Goal: Task Accomplishment & Management: Complete application form

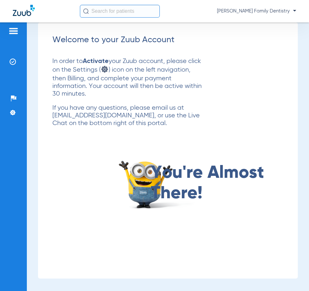
click at [8, 33] on img at bounding box center [13, 31] width 10 height 8
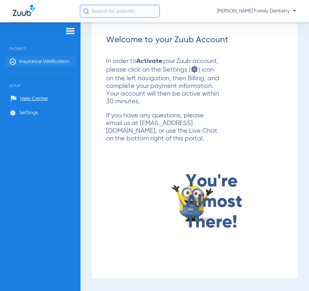
click at [53, 60] on span "Insurance Verification" at bounding box center [44, 62] width 50 height 6
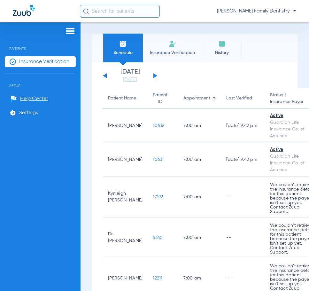
click at [182, 52] on span "Insurance Verification" at bounding box center [173, 53] width 50 height 6
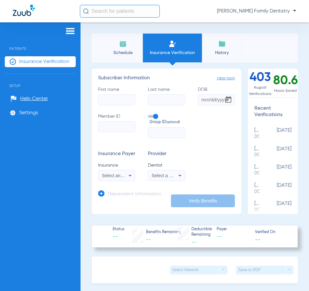
click at [103, 98] on input "First name" at bounding box center [116, 99] width 37 height 11
type input "[PERSON_NAME]"
click at [202, 102] on input "DOB" at bounding box center [216, 99] width 37 height 11
type input "[DATE]"
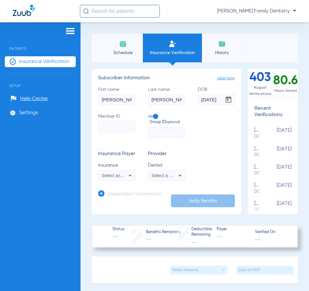
click at [119, 125] on input "Member ID" at bounding box center [116, 126] width 37 height 11
click at [126, 130] on input "Member ID Required" at bounding box center [116, 131] width 37 height 11
paste input "306-72-8067"
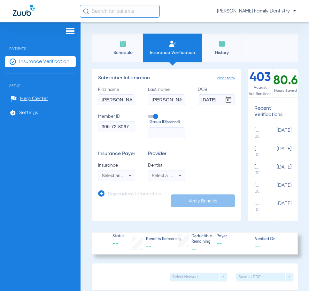
type input "306-72-8067"
click at [124, 178] on span "Select an Insurance" at bounding box center [122, 175] width 40 height 5
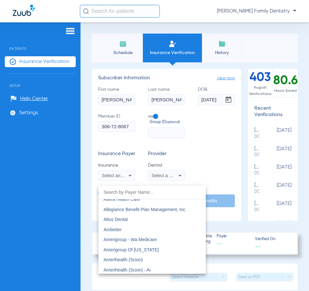
scroll to position [160, 0]
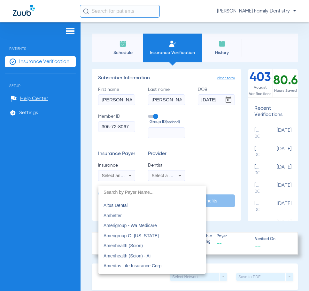
click at [201, 129] on div at bounding box center [154, 145] width 309 height 291
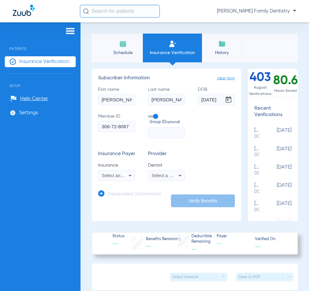
click at [122, 98] on input "[PERSON_NAME]" at bounding box center [116, 99] width 37 height 11
drag, startPoint x: 121, startPoint y: 99, endPoint x: 70, endPoint y: 108, distance: 52.4
click at [70, 108] on div "Patients Insurance Verification Setup Help Center Settings Schedule Insurance V…" at bounding box center [154, 167] width 309 height 291
type input "[PERSON_NAME]"
click at [221, 100] on span "Open calendar" at bounding box center [228, 99] width 15 height 15
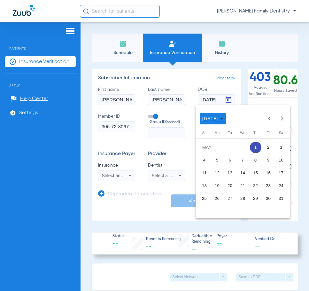
click at [217, 98] on div at bounding box center [154, 145] width 309 height 291
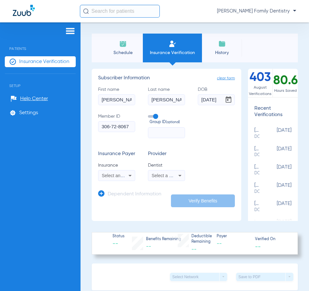
click at [221, 98] on span "Open calendar" at bounding box center [228, 99] width 15 height 15
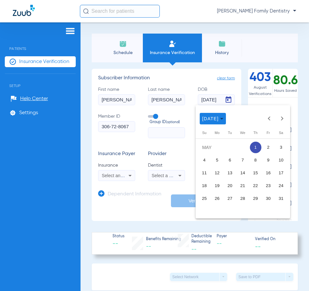
click at [215, 100] on div at bounding box center [154, 145] width 309 height 291
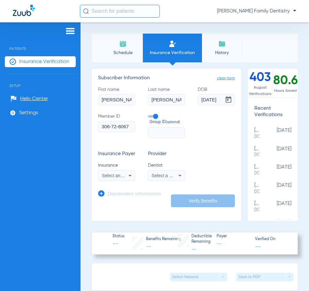
click at [215, 100] on input "[DATE]" at bounding box center [216, 99] width 37 height 11
type input "05/958"
drag, startPoint x: 217, startPoint y: 99, endPoint x: 177, endPoint y: 103, distance: 40.1
click at [177, 103] on div "First name [PERSON_NAME] Last name [PERSON_NAME] DOB Required 05/958 Member ID …" at bounding box center [166, 112] width 137 height 52
type input "[DATE]"
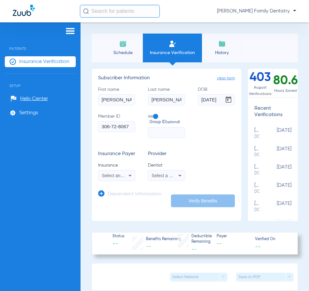
drag, startPoint x: 131, startPoint y: 129, endPoint x: 72, endPoint y: 130, distance: 59.5
click at [72, 130] on div "Patients Insurance Verification Setup Help Center Settings Schedule Insurance V…" at bounding box center [154, 167] width 309 height 291
click at [113, 132] on input "Member ID Required" at bounding box center [116, 131] width 37 height 11
click at [111, 134] on input "Member ID Required" at bounding box center [116, 131] width 37 height 11
paste input "313-68-2767"
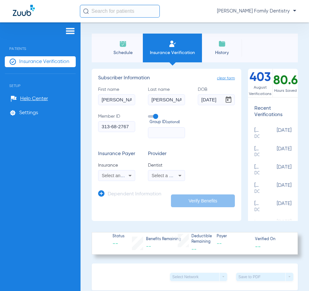
click at [112, 128] on input "313-68-2767" at bounding box center [116, 126] width 37 height 11
click at [117, 128] on input "31368-2767" at bounding box center [116, 126] width 37 height 11
type input "313682767"
click at [211, 133] on div "First name [PERSON_NAME] Last name [PERSON_NAME] DOB [DEMOGRAPHIC_DATA] Member …" at bounding box center [166, 112] width 137 height 52
click at [123, 178] on span "Select an Insurance" at bounding box center [122, 175] width 40 height 5
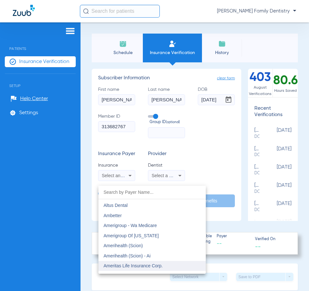
scroll to position [192, 0]
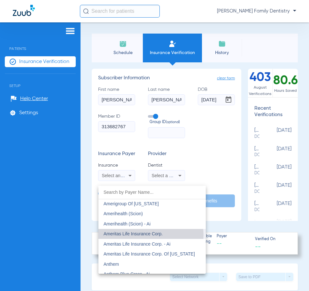
click at [151, 235] on span "Ameritas Life Insurance Corp." at bounding box center [133, 233] width 59 height 5
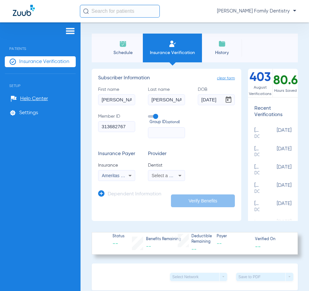
click at [171, 177] on span "Select a Dentist" at bounding box center [167, 175] width 31 height 5
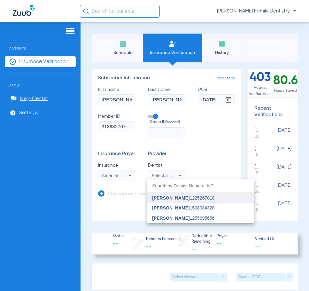
click at [173, 196] on span "[PERSON_NAME]" at bounding box center [170, 197] width 37 height 5
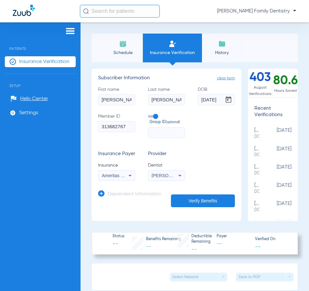
click at [183, 205] on button "Verify Benefits" at bounding box center [203, 201] width 64 height 13
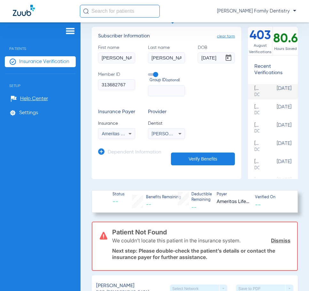
scroll to position [32, 0]
